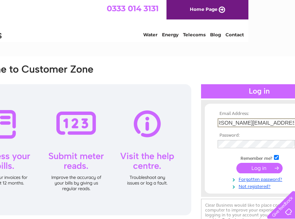
scroll to position [0, 15]
type input "joyce.richardson@quantumclean.com"
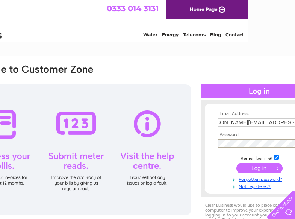
scroll to position [0, 0]
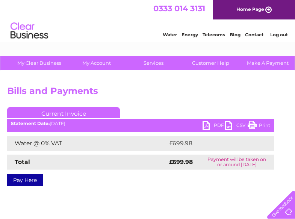
scroll to position [0, 77]
